Goal: Transaction & Acquisition: Download file/media

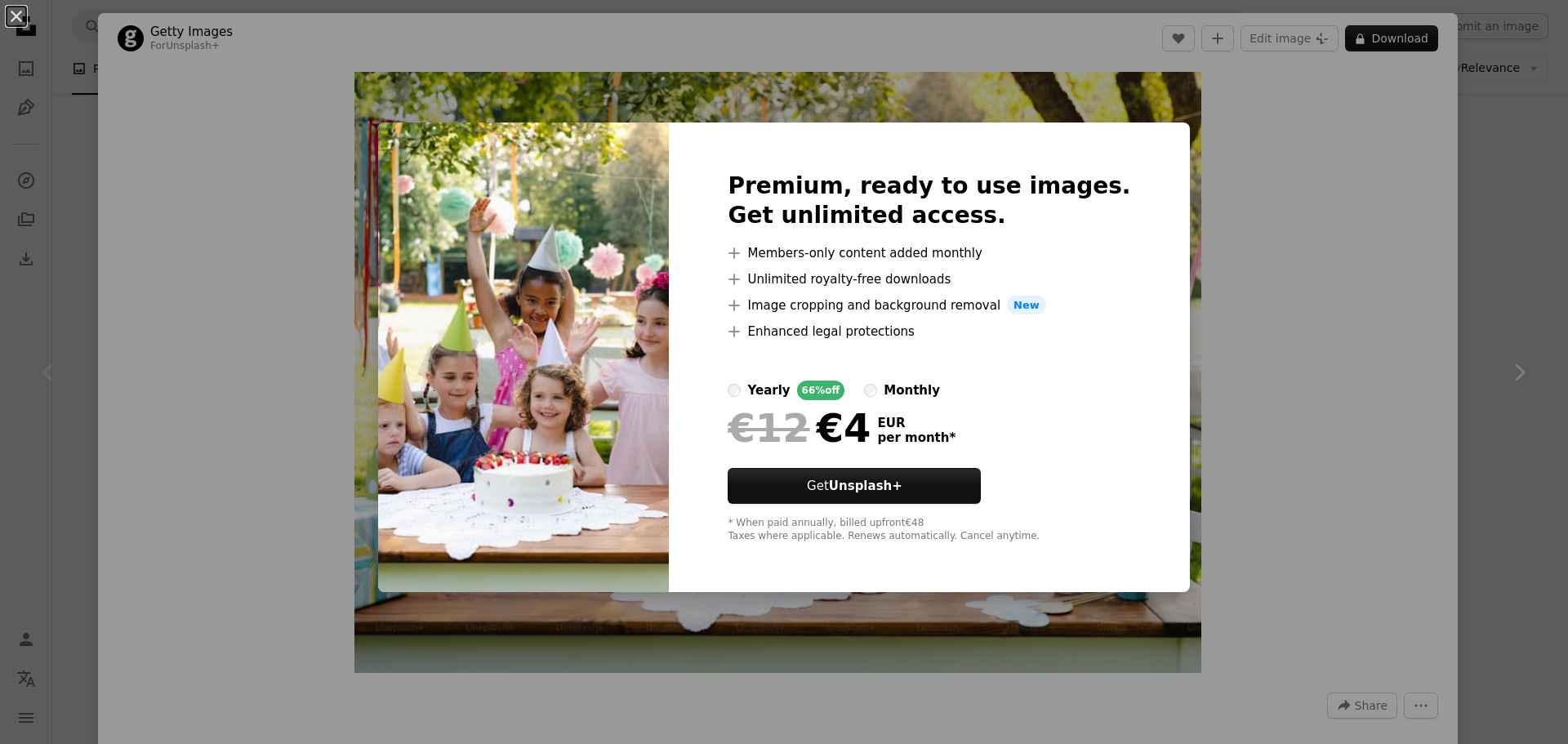
click at [1265, 358] on div "An X shape Premium, ready to use images. Get unlimited access. A plus sign Memb…" at bounding box center [784, 372] width 1568 height 744
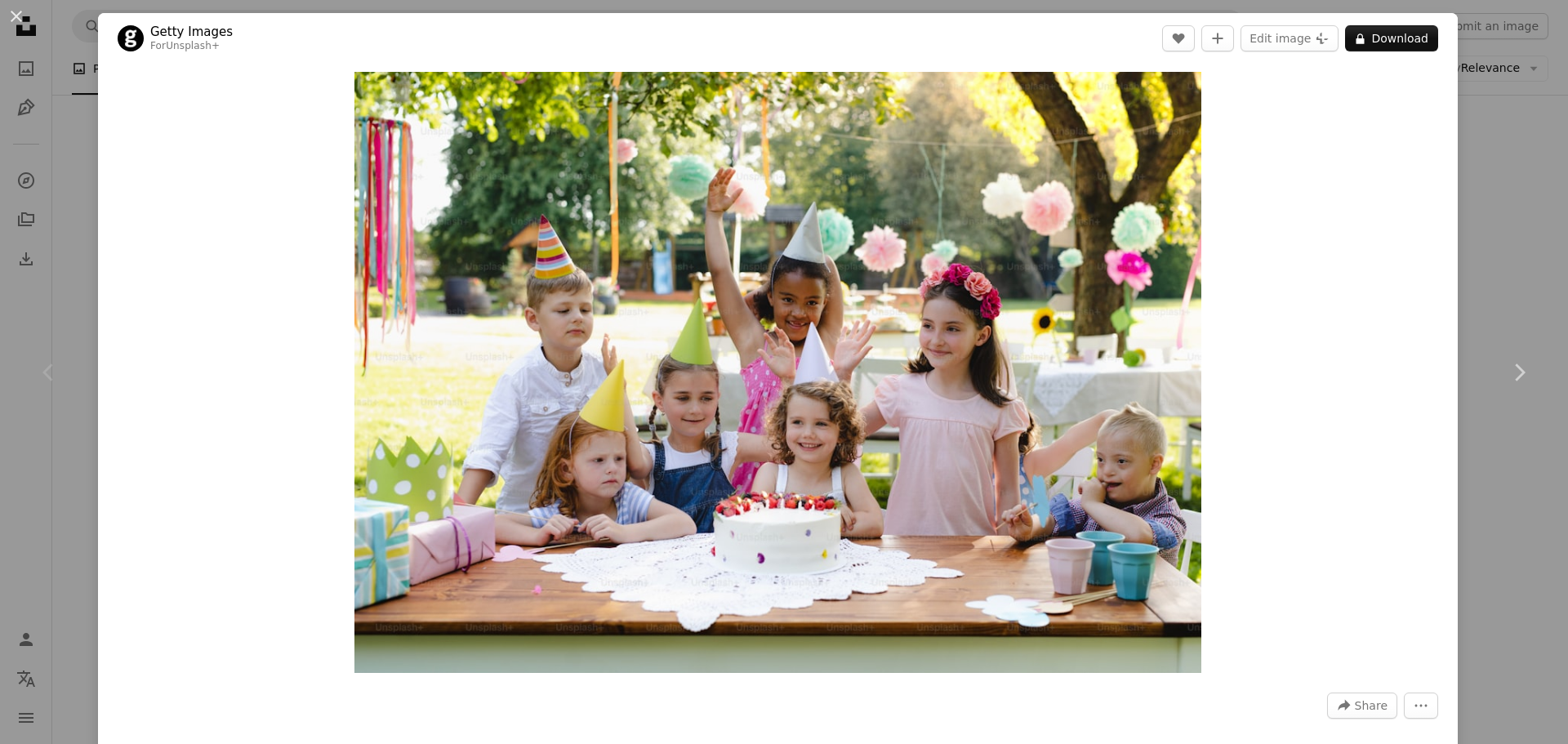
click at [1515, 245] on div "An X shape Chevron left Chevron right Getty Images For Unsplash+ A heart A plus…" at bounding box center [784, 372] width 1568 height 744
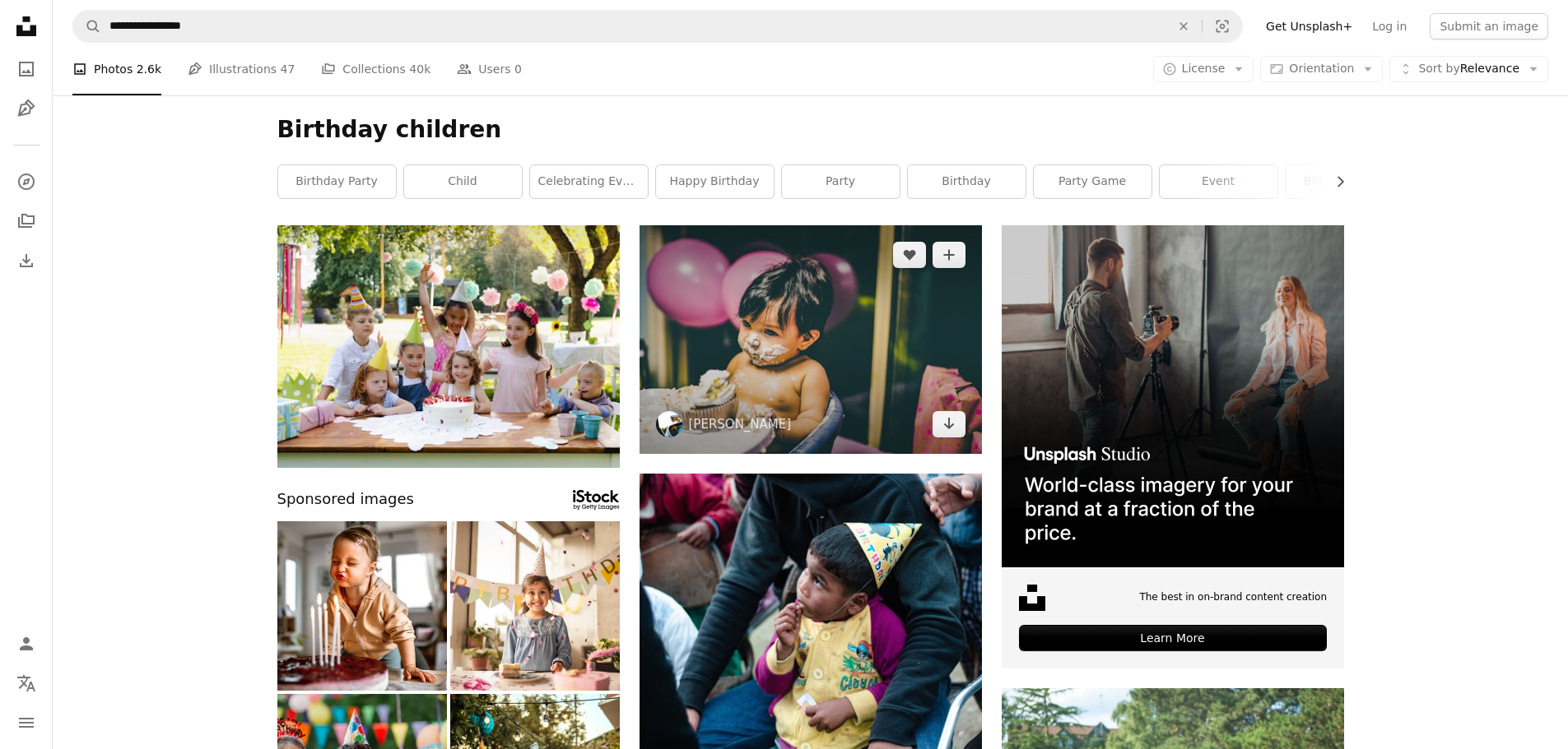
click at [852, 289] on img at bounding box center [811, 339] width 343 height 229
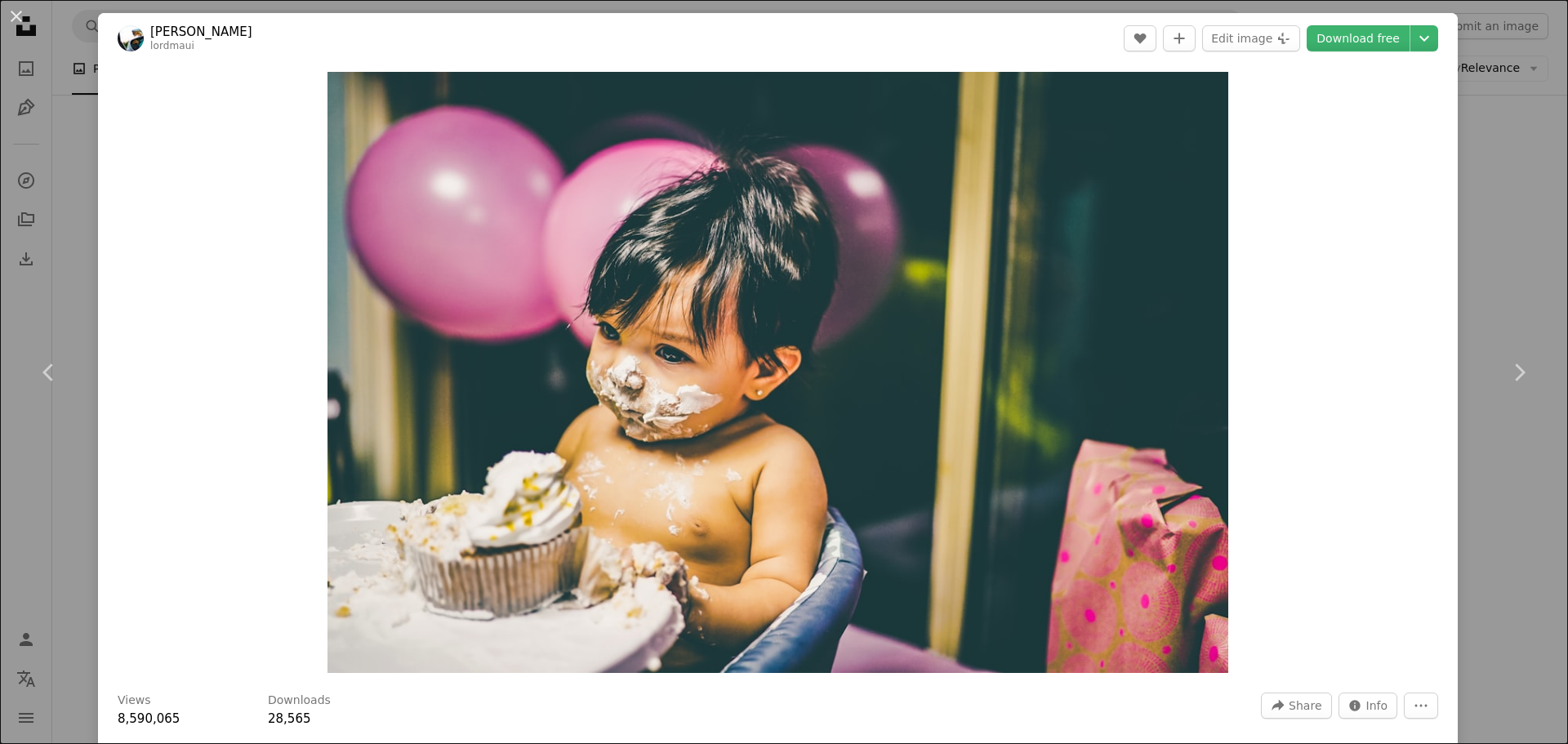
click at [1484, 188] on div "An X shape Chevron left Chevron right [PERSON_NAME] lordmaui A heart A plus sig…" at bounding box center [784, 372] width 1568 height 744
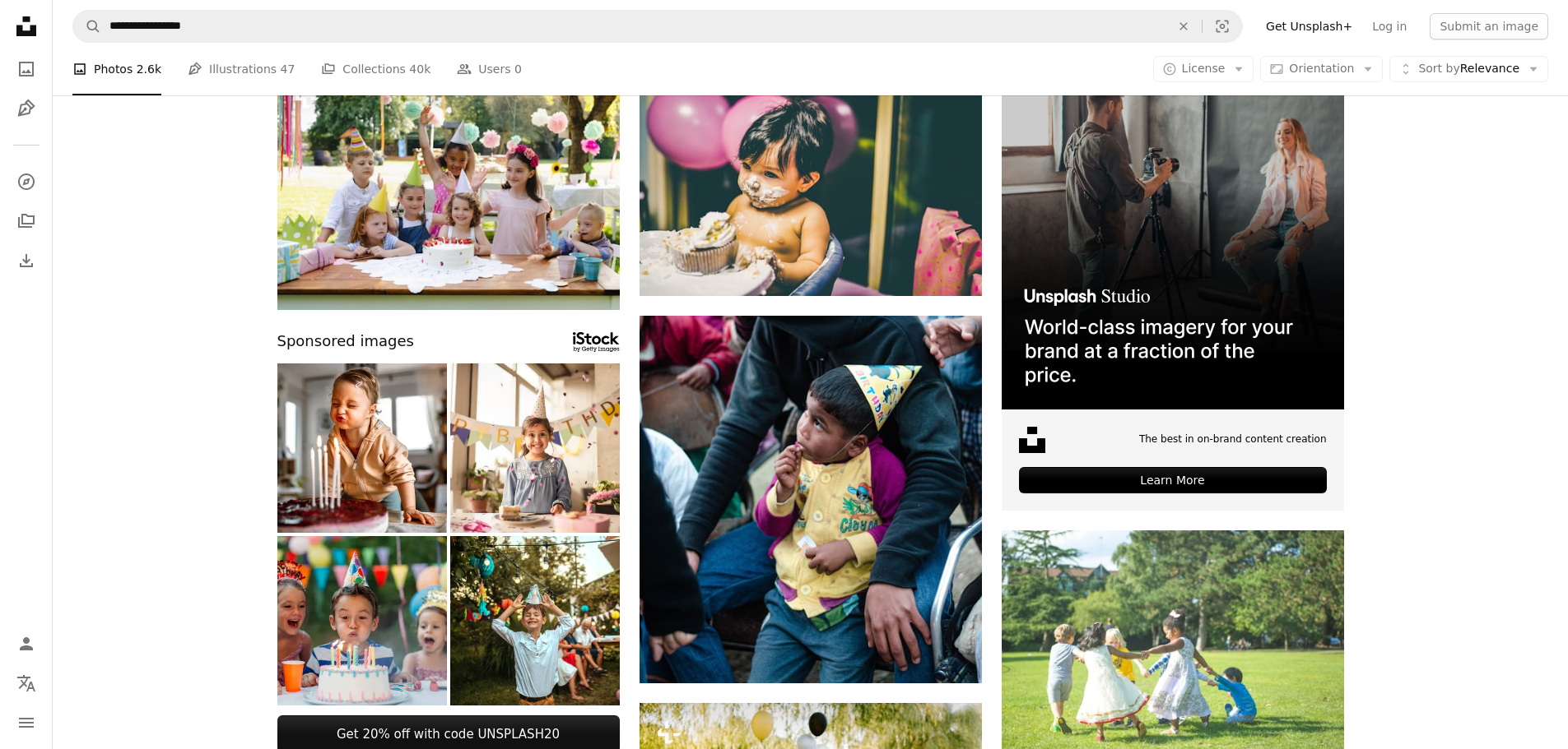
scroll to position [165, 0]
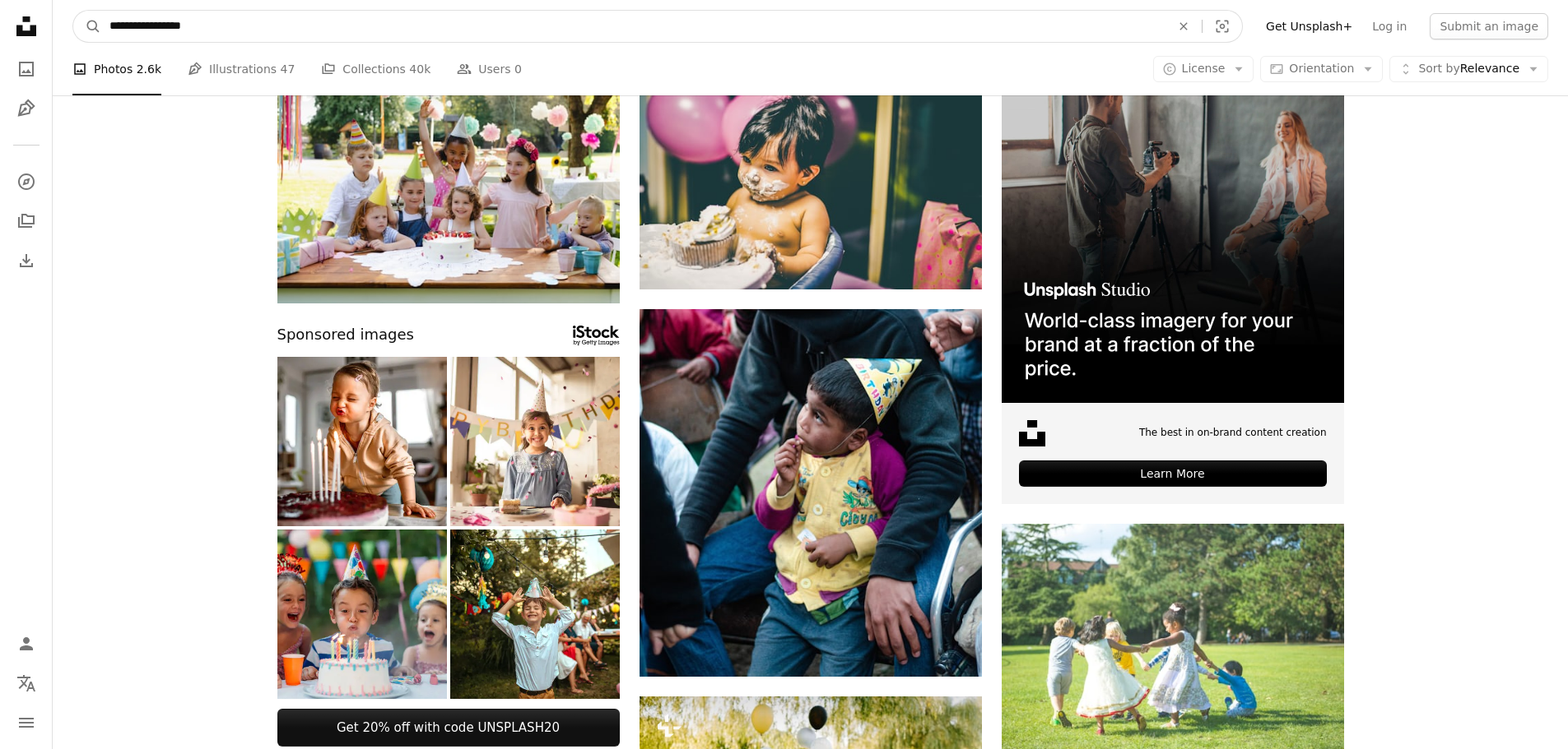
drag, startPoint x: 273, startPoint y: 34, endPoint x: 158, endPoint y: 46, distance: 115.6
click at [158, 46] on nav "**********" at bounding box center [810, 26] width 1515 height 53
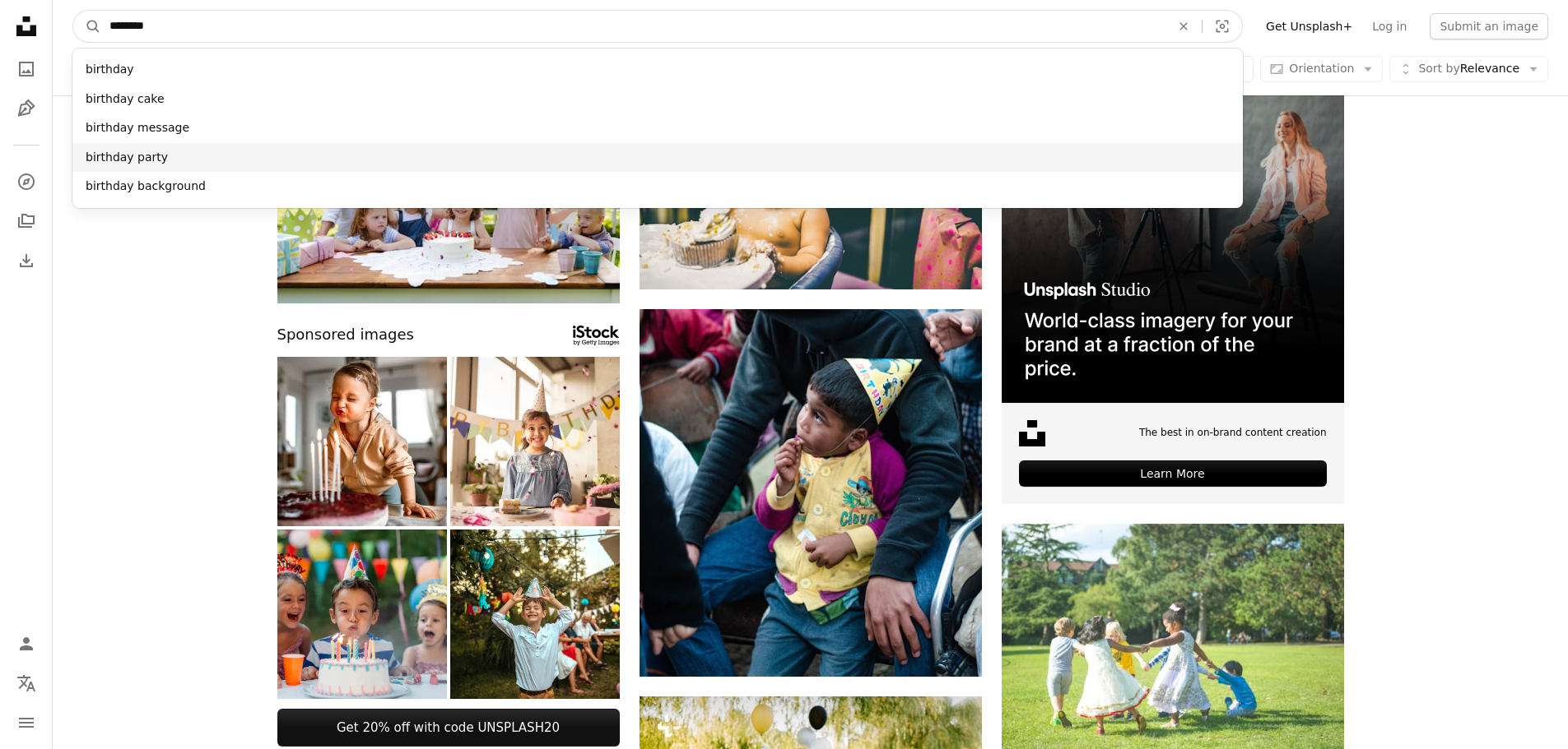
type input "********"
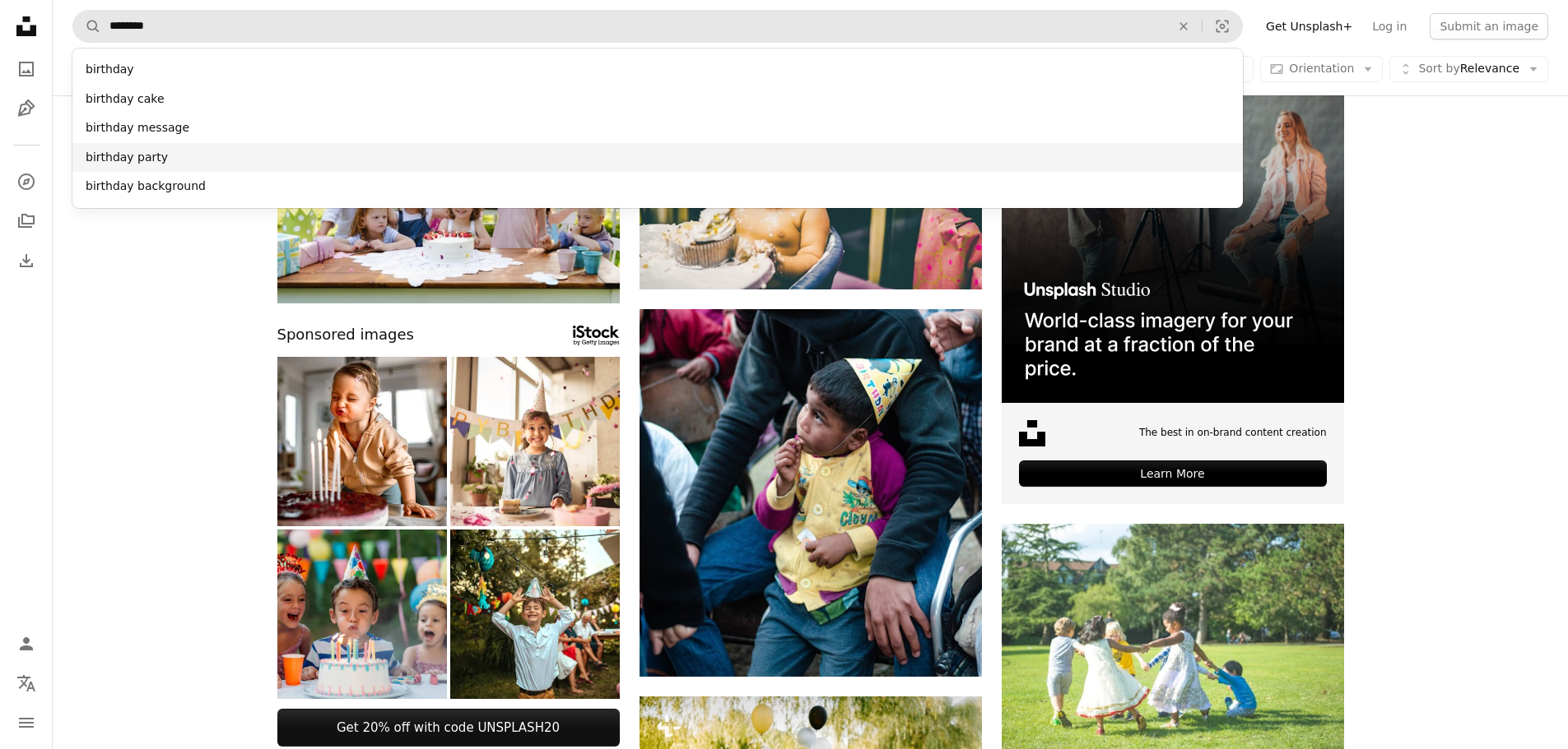
click at [151, 162] on div "birthday party" at bounding box center [657, 158] width 1170 height 30
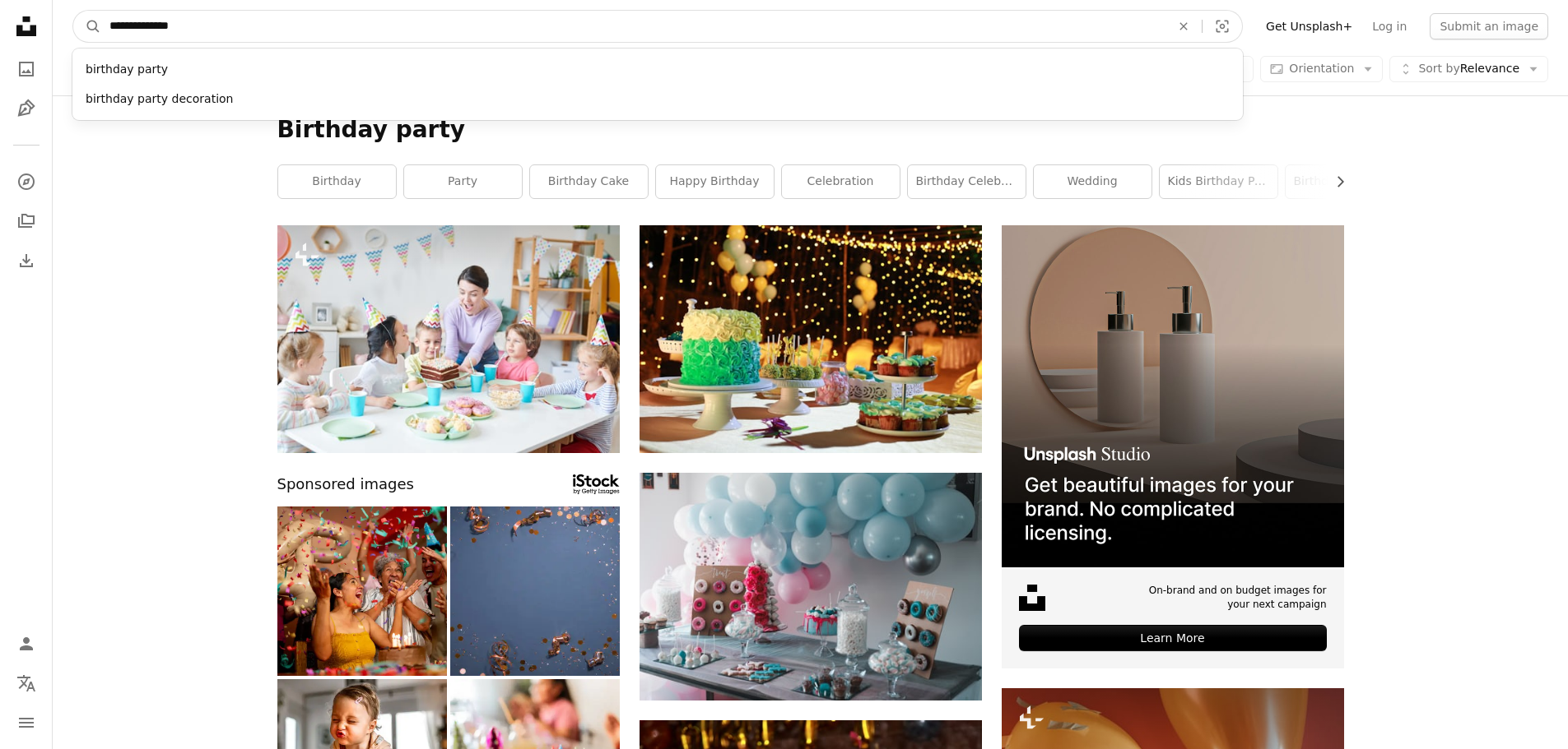
drag, startPoint x: 191, startPoint y: 33, endPoint x: 57, endPoint y: 33, distance: 134.0
click at [57, 33] on nav "**********" at bounding box center [810, 26] width 1515 height 53
type input "**********"
click button "A magnifying glass" at bounding box center [88, 26] width 28 height 32
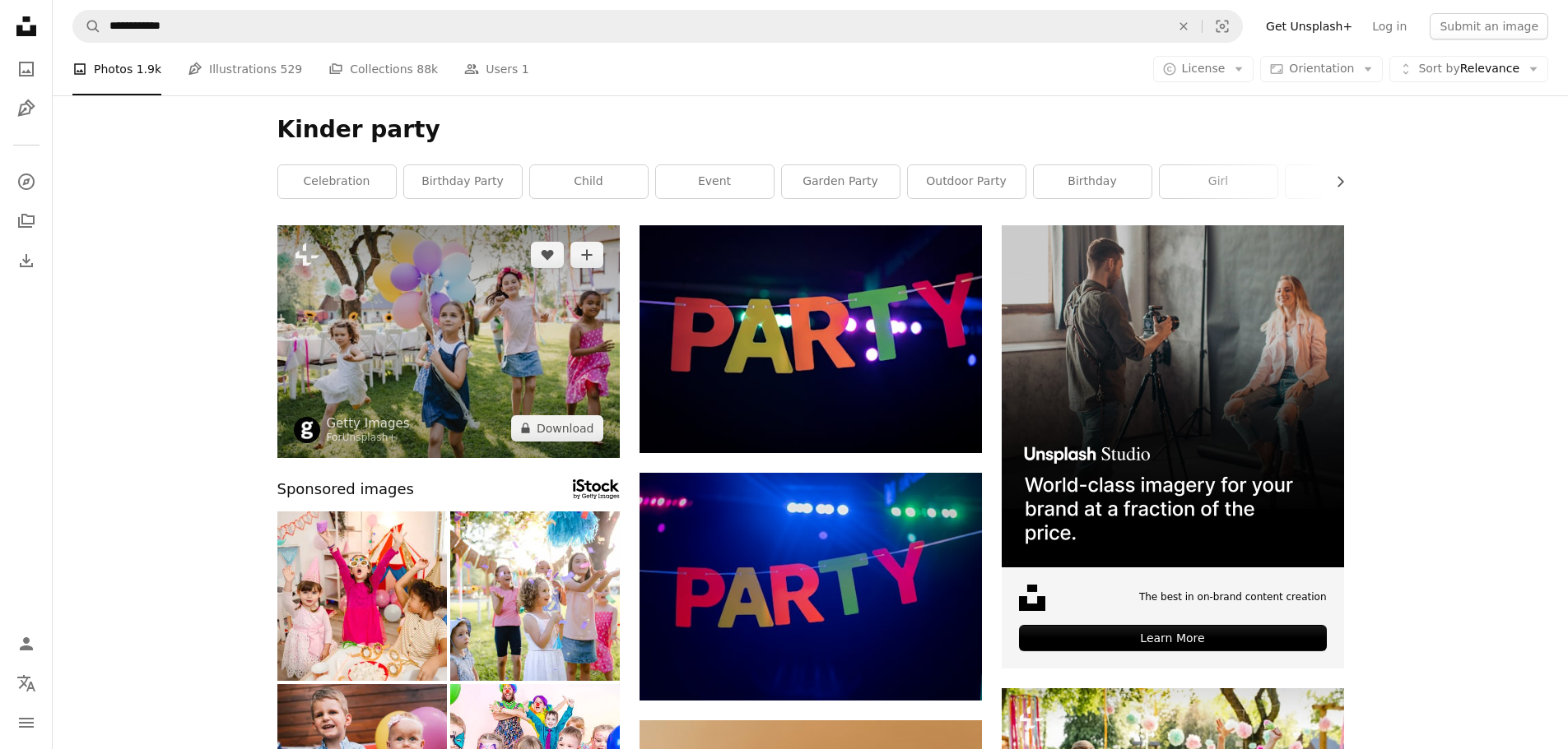
click at [493, 364] on img at bounding box center [448, 342] width 343 height 233
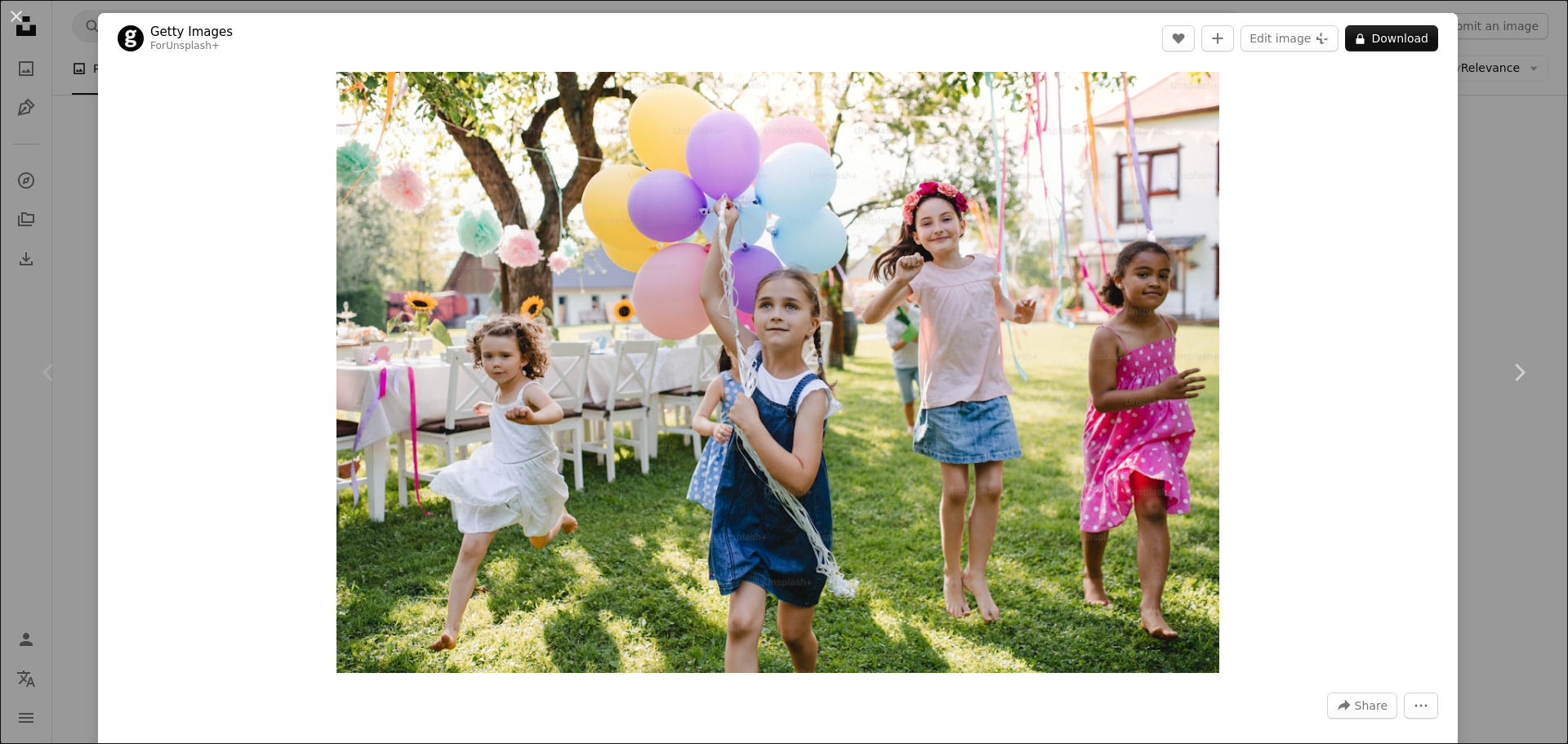
click at [1503, 220] on div "An X shape Chevron left Chevron right Getty Images For Unsplash+ A heart A plus…" at bounding box center [784, 372] width 1568 height 744
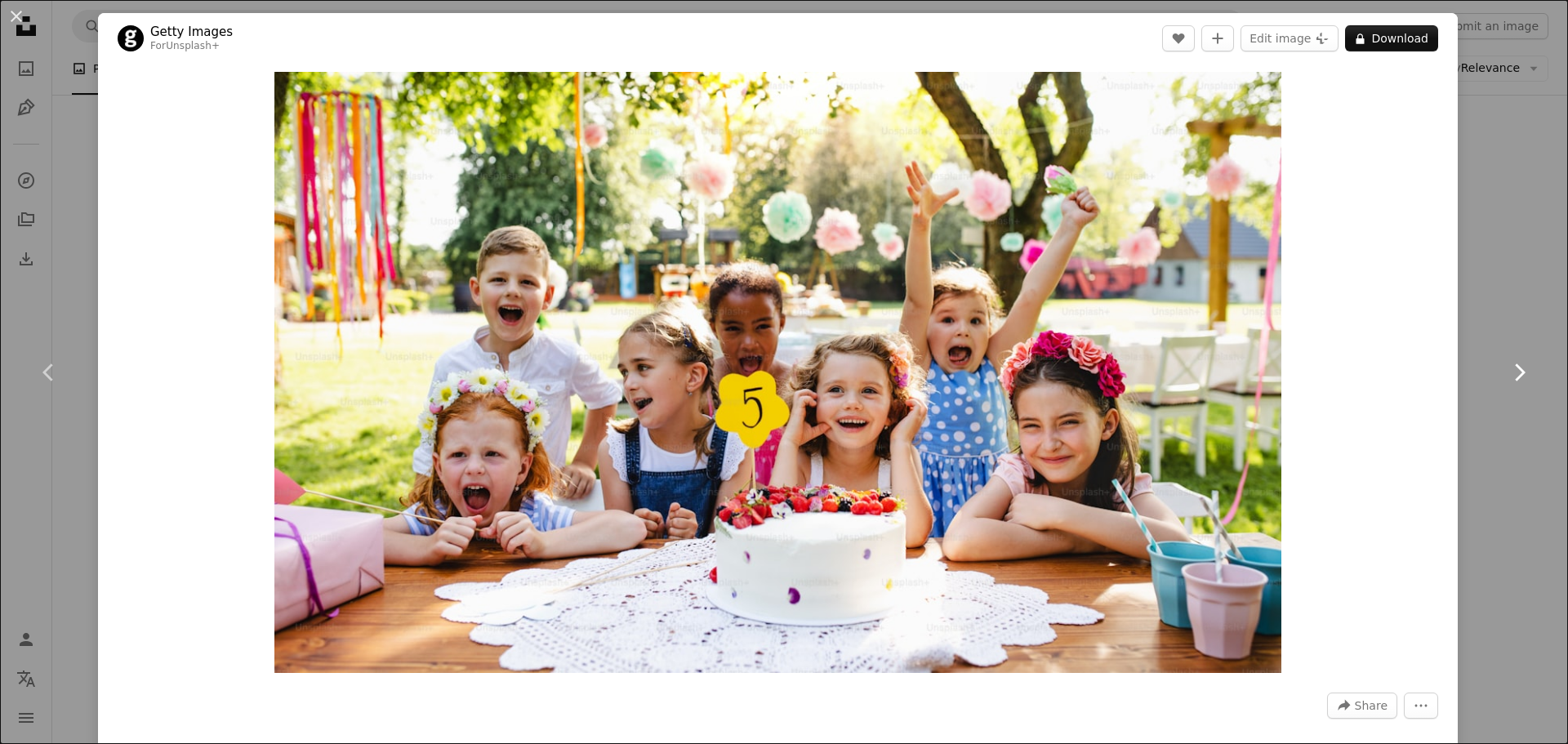
click at [1503, 354] on link "Chevron right" at bounding box center [1518, 372] width 98 height 157
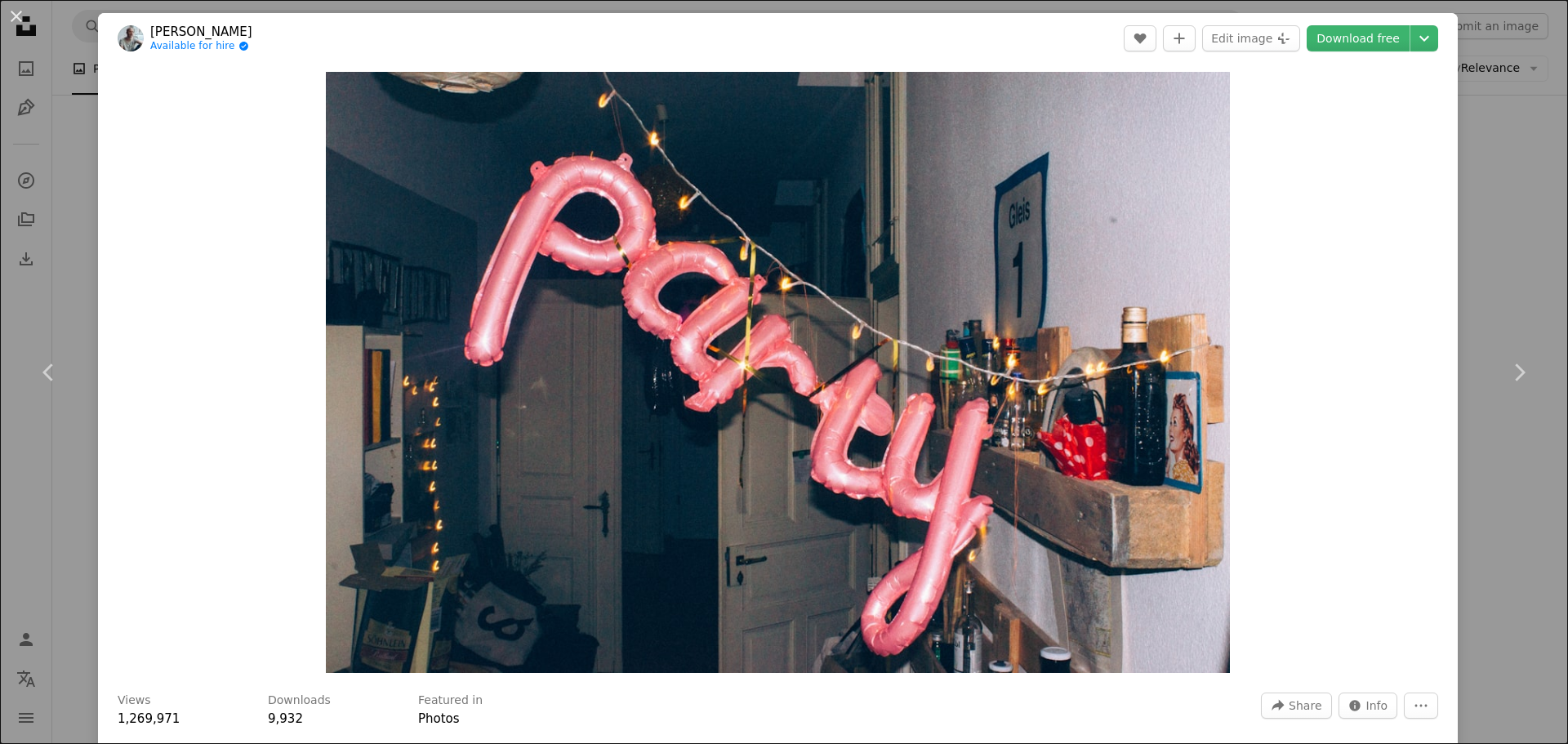
click at [1478, 267] on div "An X shape Chevron left Chevron right [PERSON_NAME] Available for hire A checkm…" at bounding box center [784, 372] width 1568 height 744
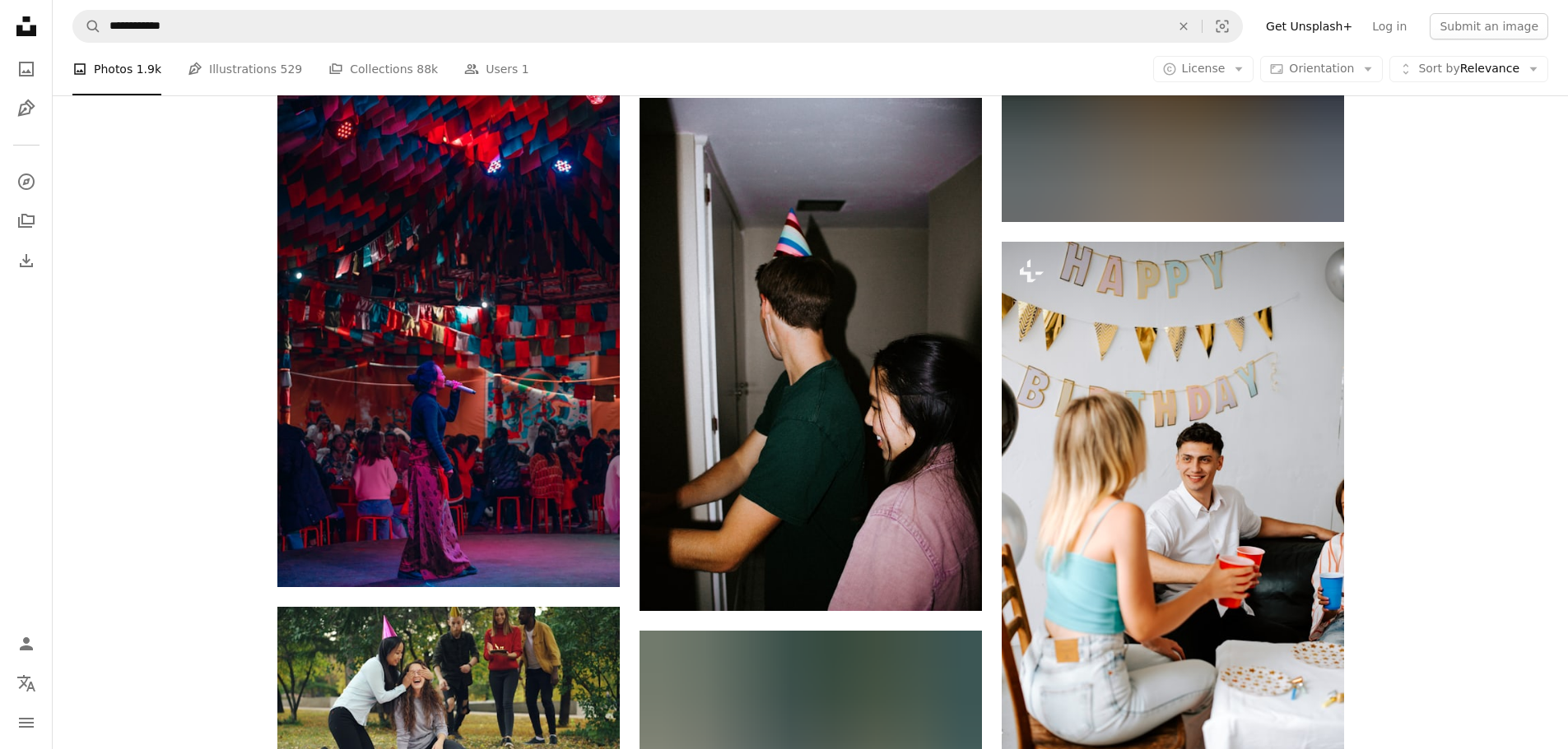
scroll to position [5758, 0]
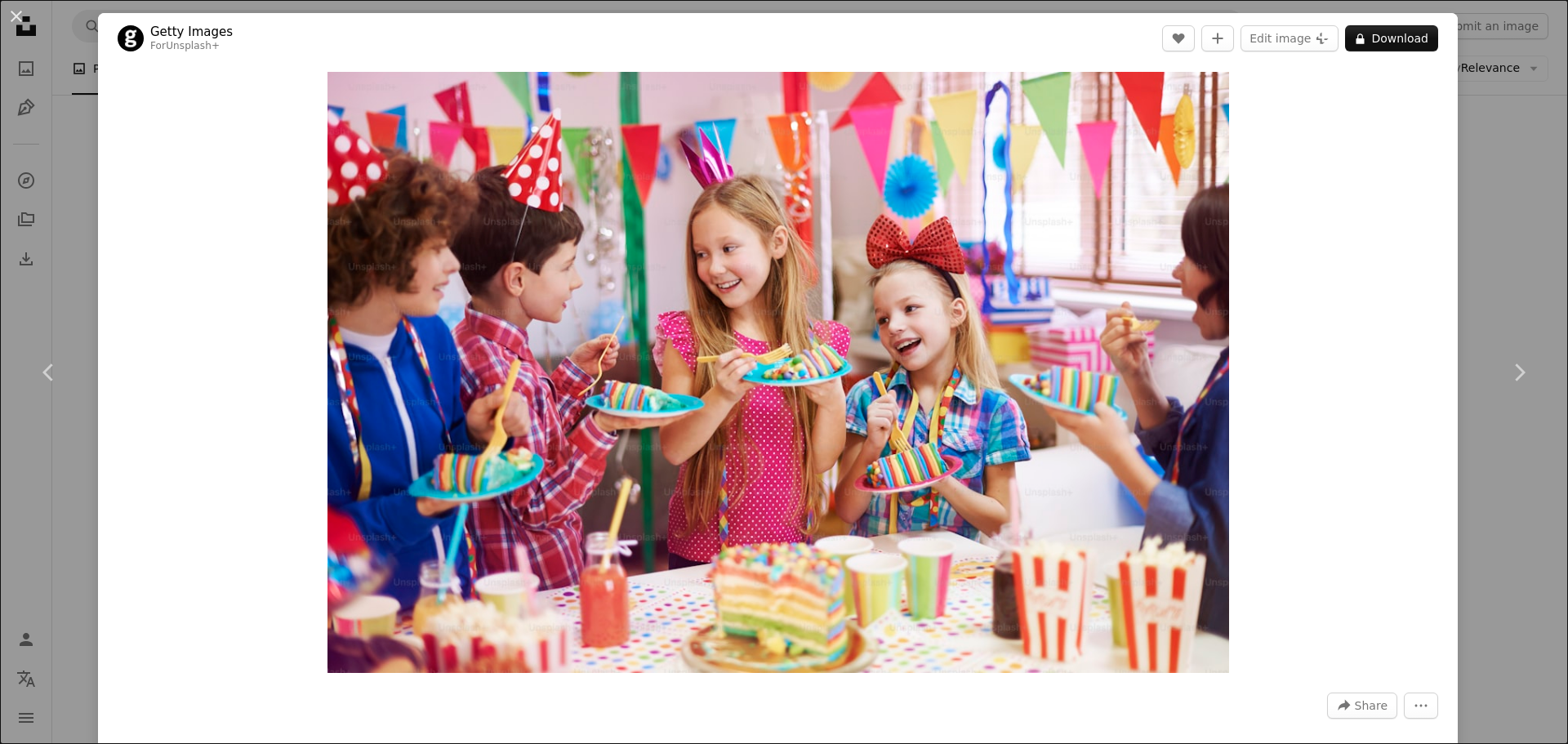
click at [1490, 201] on div "An X shape Chevron left Chevron right Getty Images For Unsplash+ A heart A plus…" at bounding box center [784, 372] width 1568 height 744
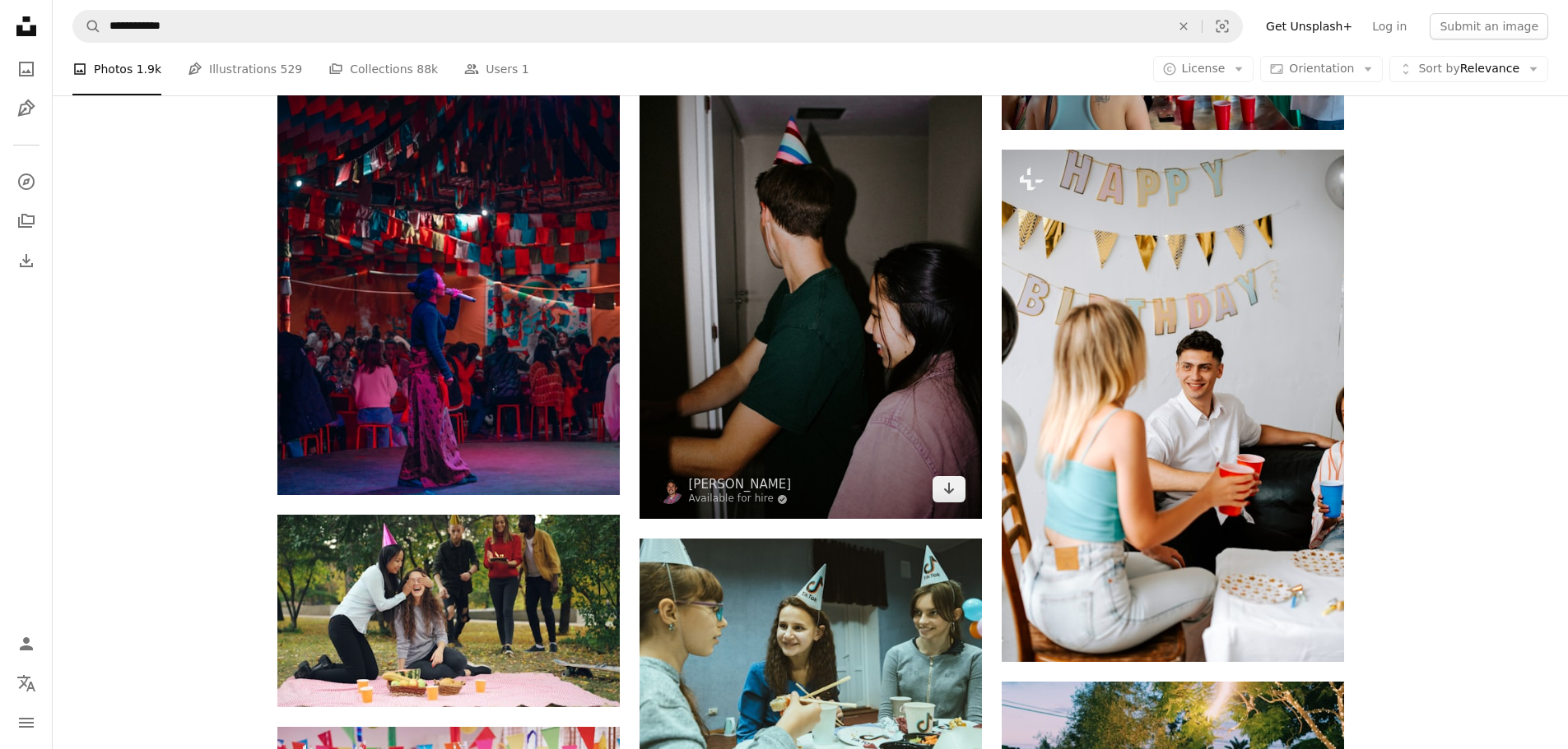
click at [850, 376] on img at bounding box center [811, 263] width 343 height 513
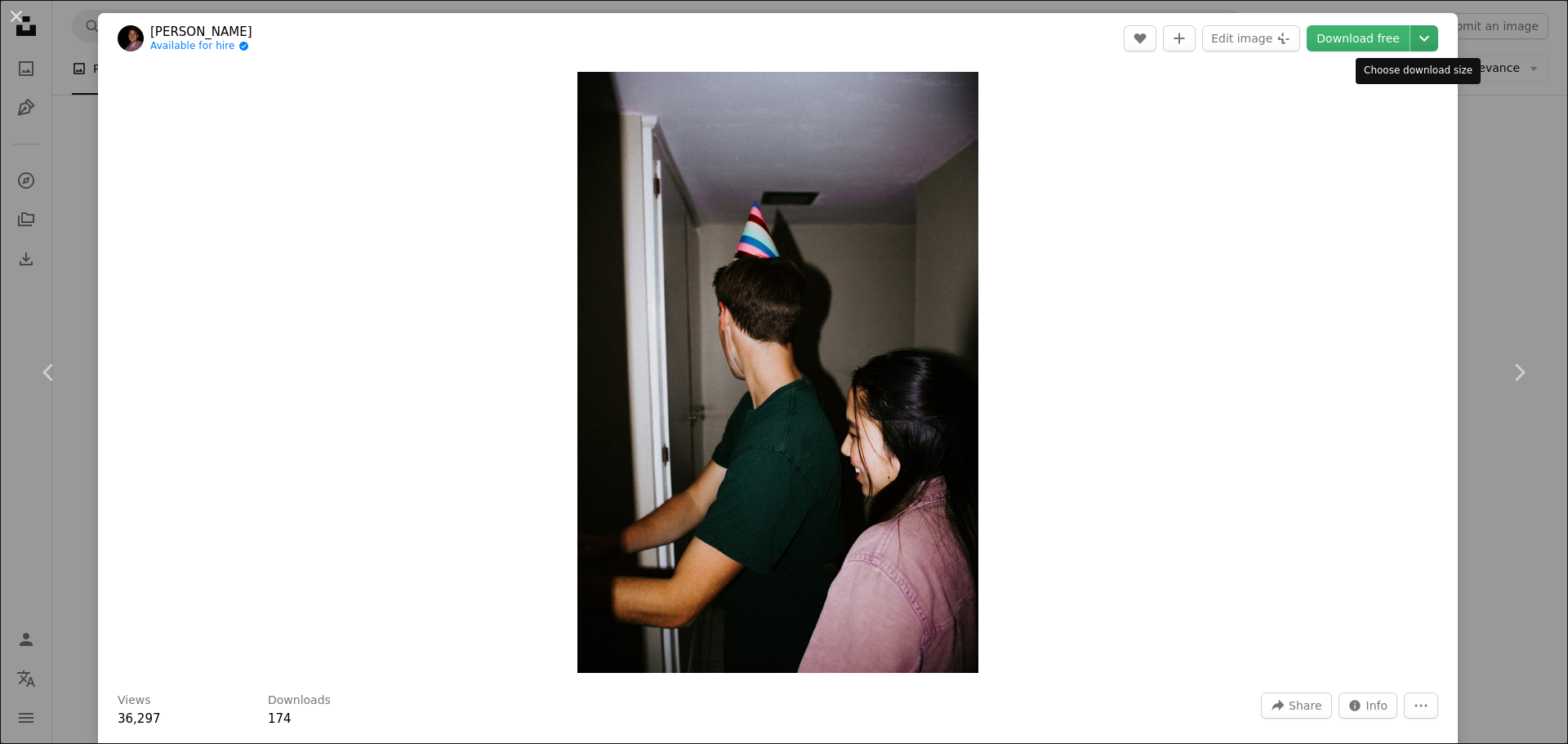
click at [1416, 39] on icon "Chevron down" at bounding box center [1425, 38] width 26 height 20
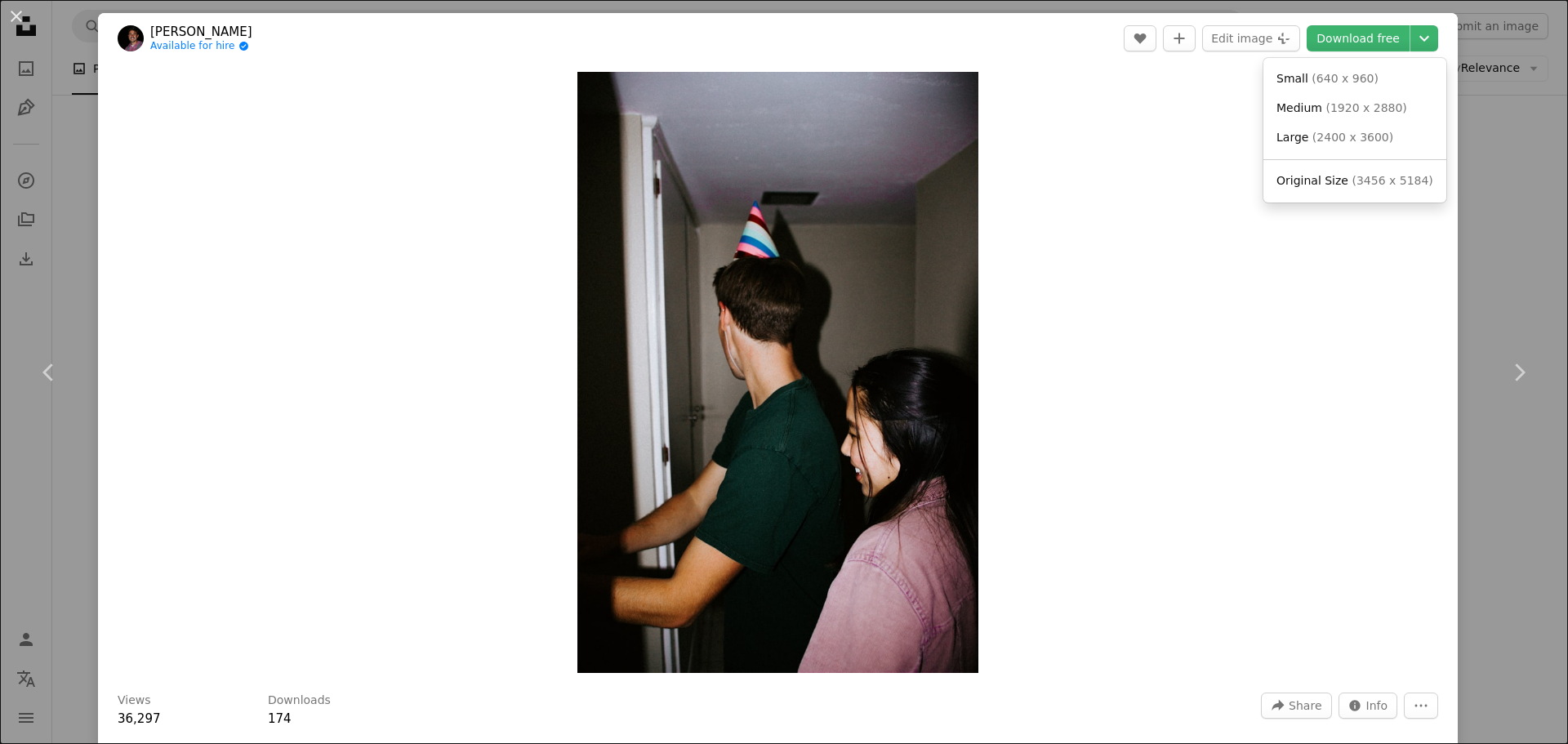
click at [1505, 253] on dialog "An X shape Chevron left Chevron right [PERSON_NAME] Available for hire A checkm…" at bounding box center [784, 372] width 1568 height 744
click at [1505, 253] on div "An X shape Chevron left Chevron right [PERSON_NAME] Available for hire A checkm…" at bounding box center [784, 372] width 1568 height 744
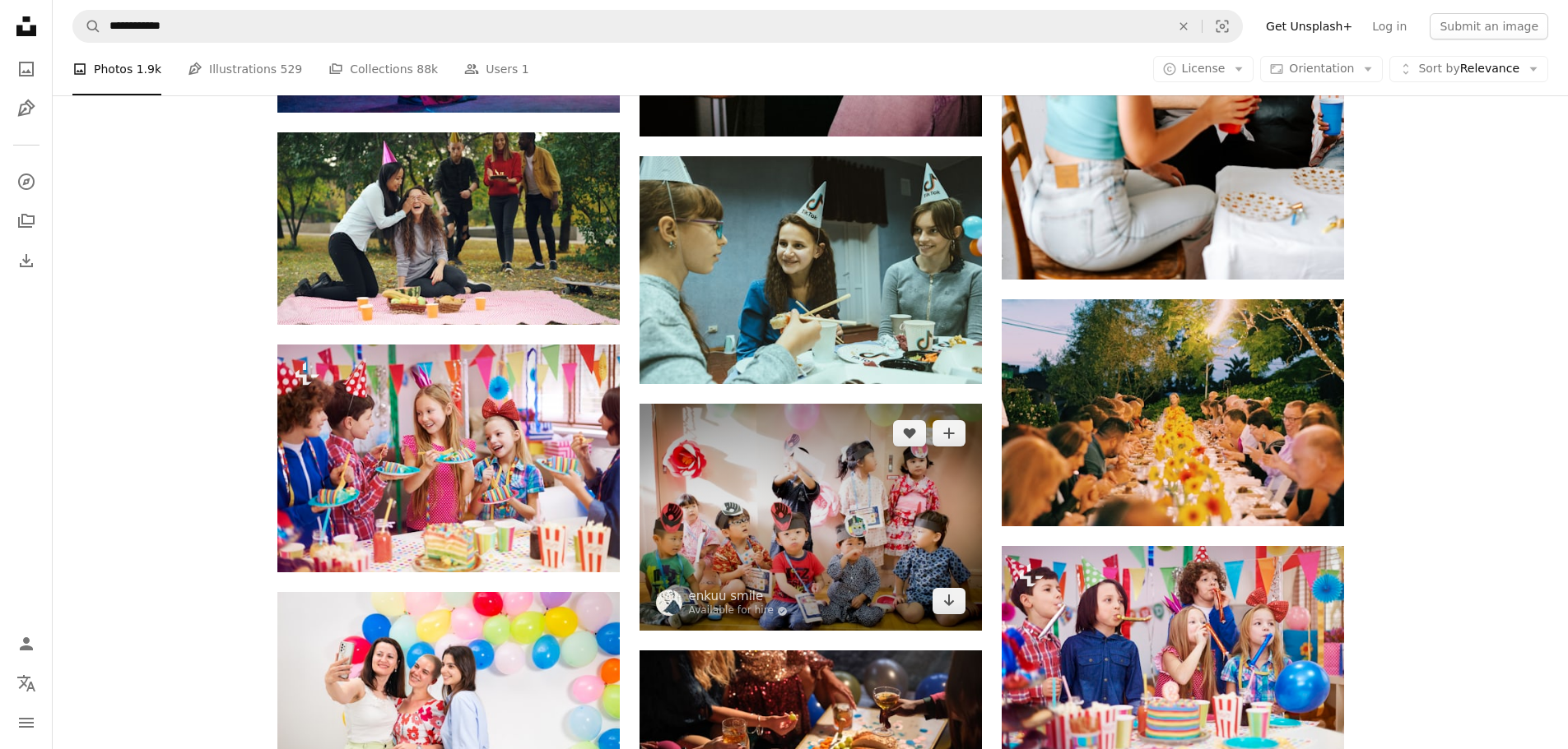
scroll to position [6170, 0]
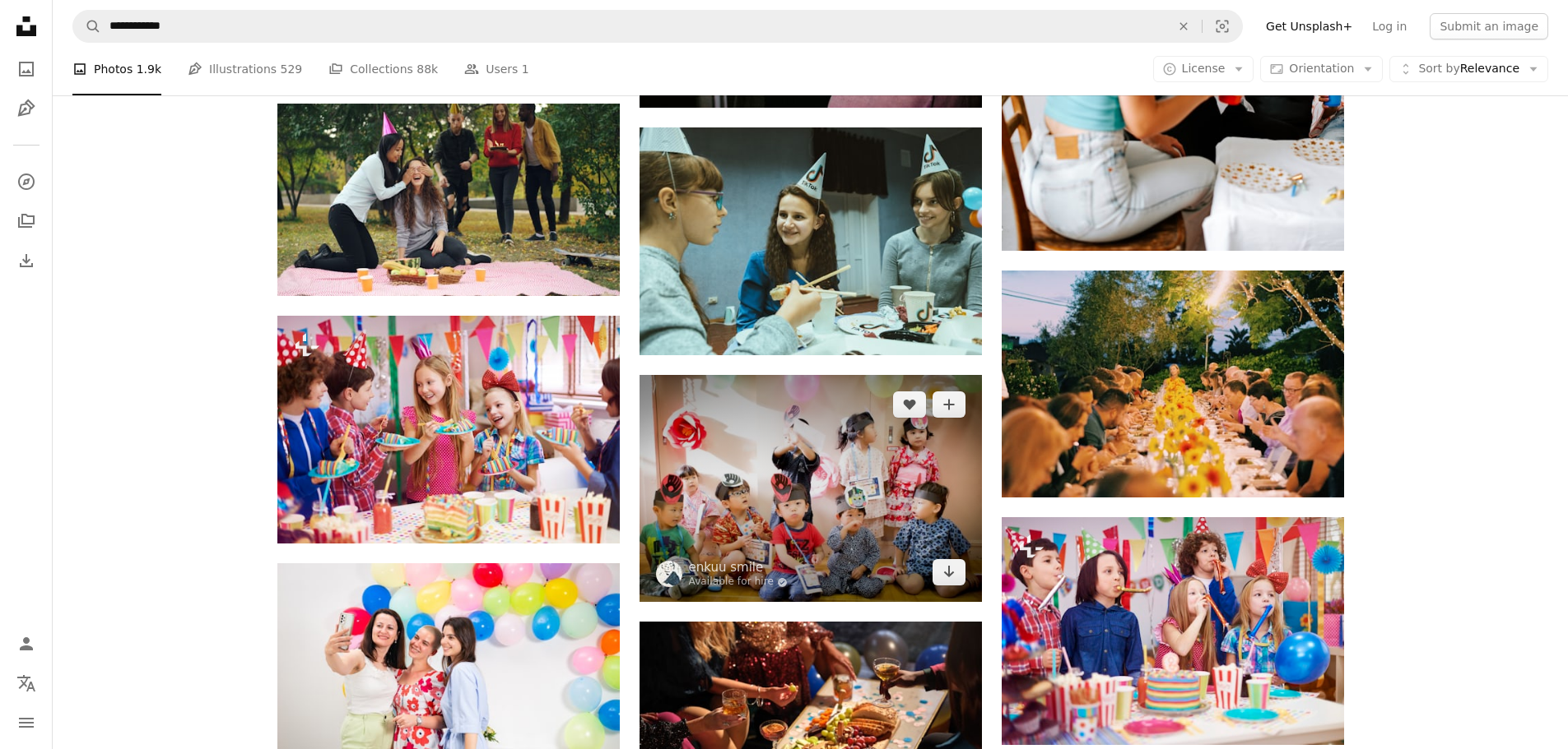
click at [722, 511] on img at bounding box center [811, 488] width 343 height 227
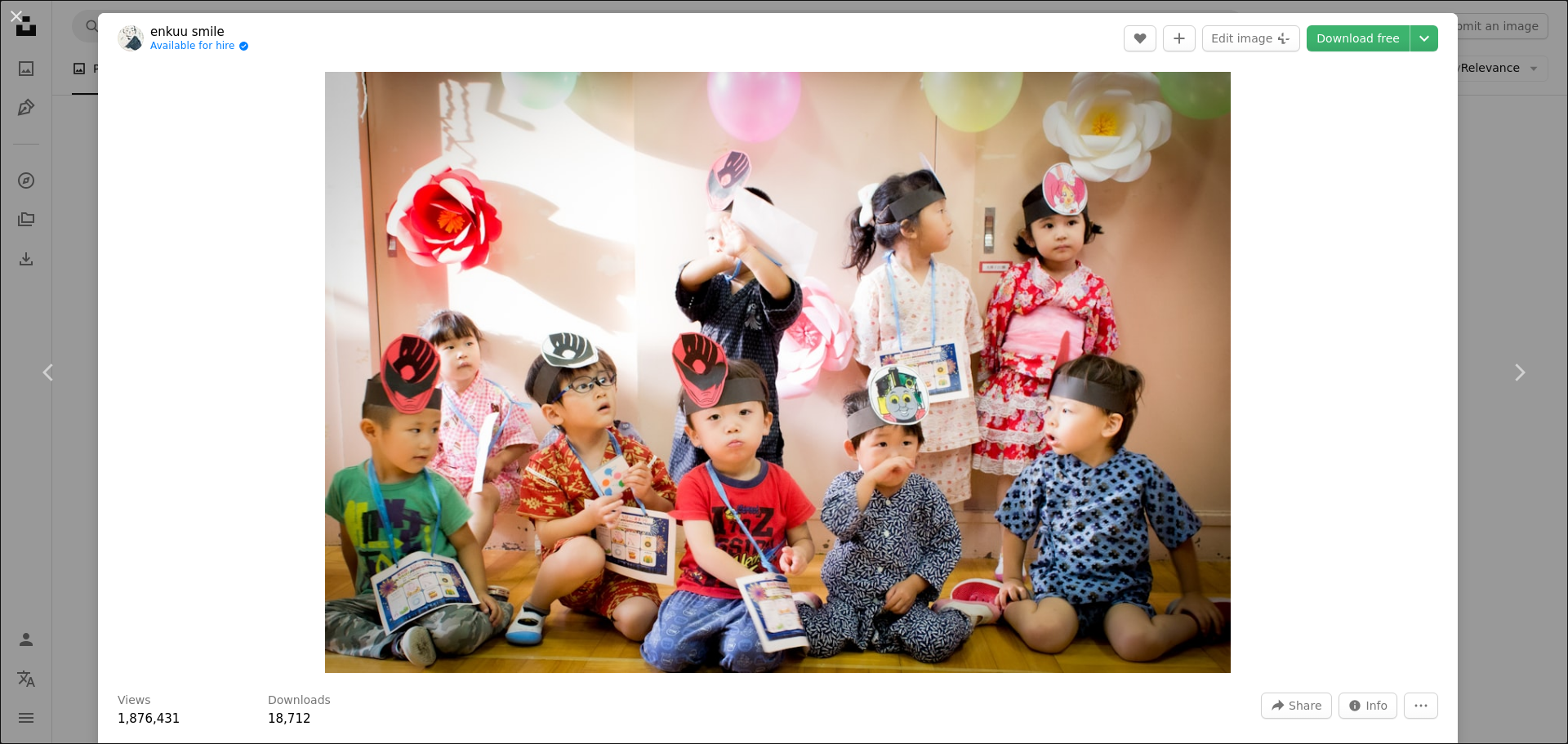
click at [1487, 466] on div "An X shape Chevron left Chevron right enkuu smile Available for hire A checkmar…" at bounding box center [784, 372] width 1568 height 744
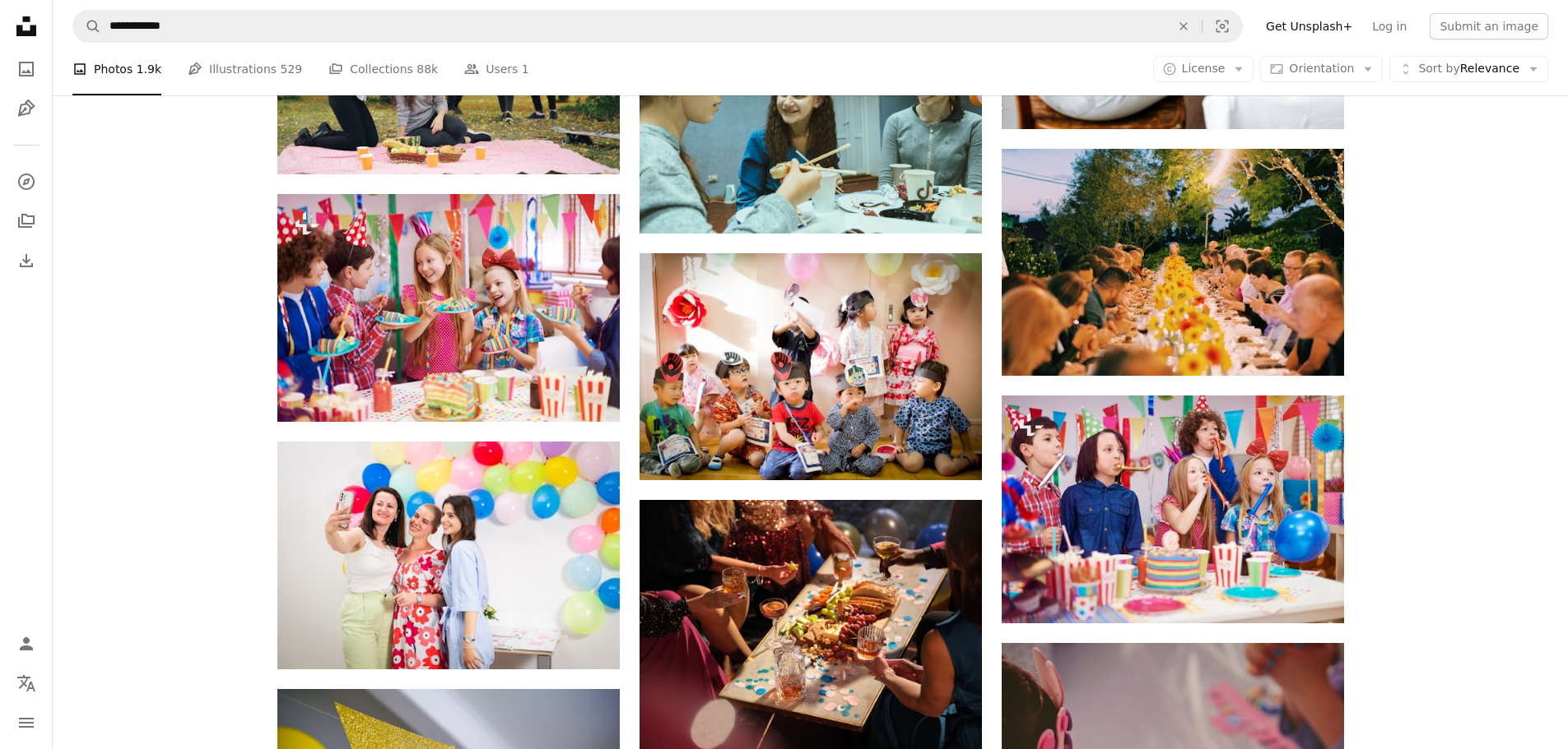
scroll to position [6498, 0]
